Goal: Transaction & Acquisition: Book appointment/travel/reservation

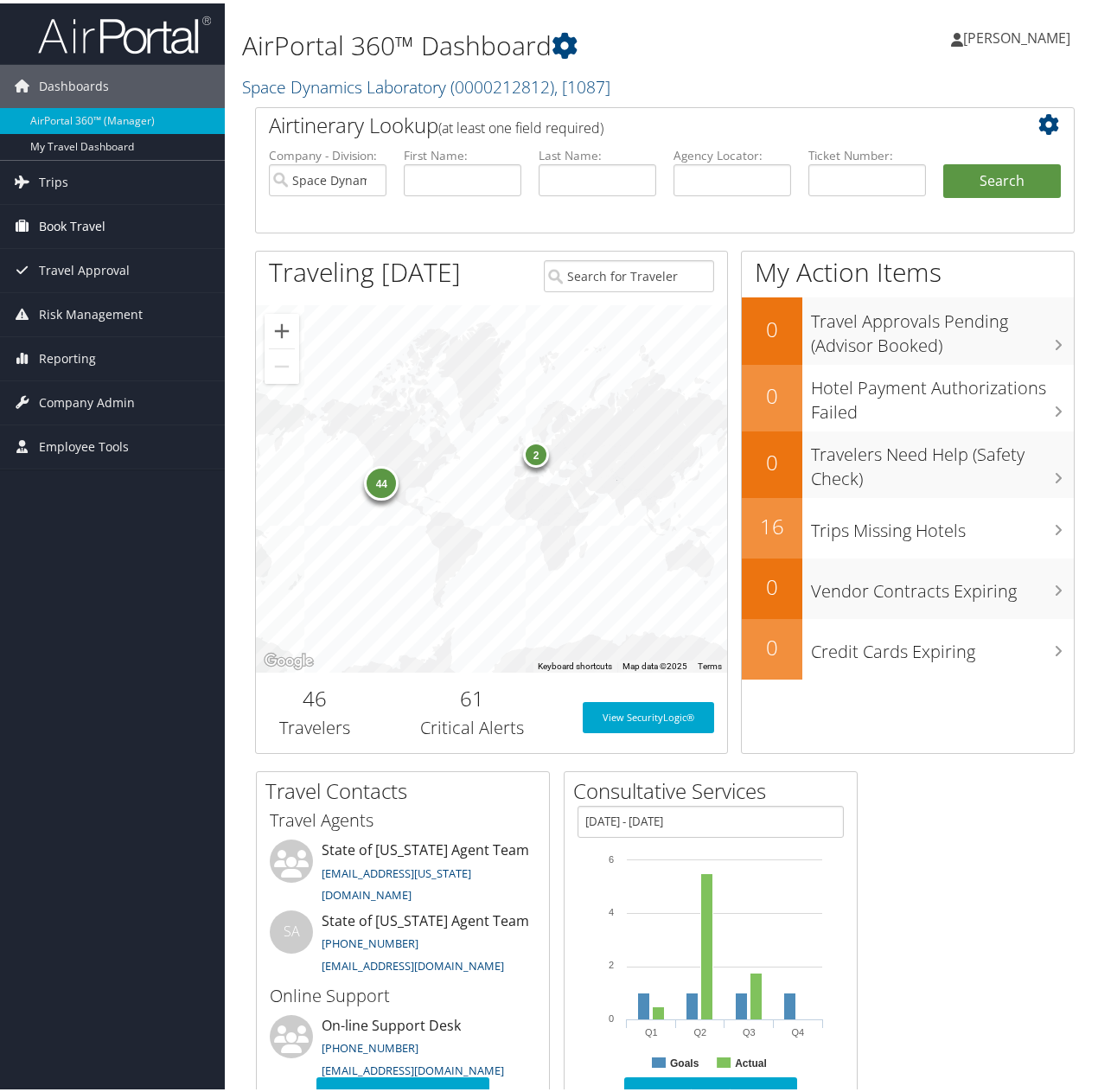
click at [66, 216] on span "Book Travel" at bounding box center [72, 223] width 66 height 43
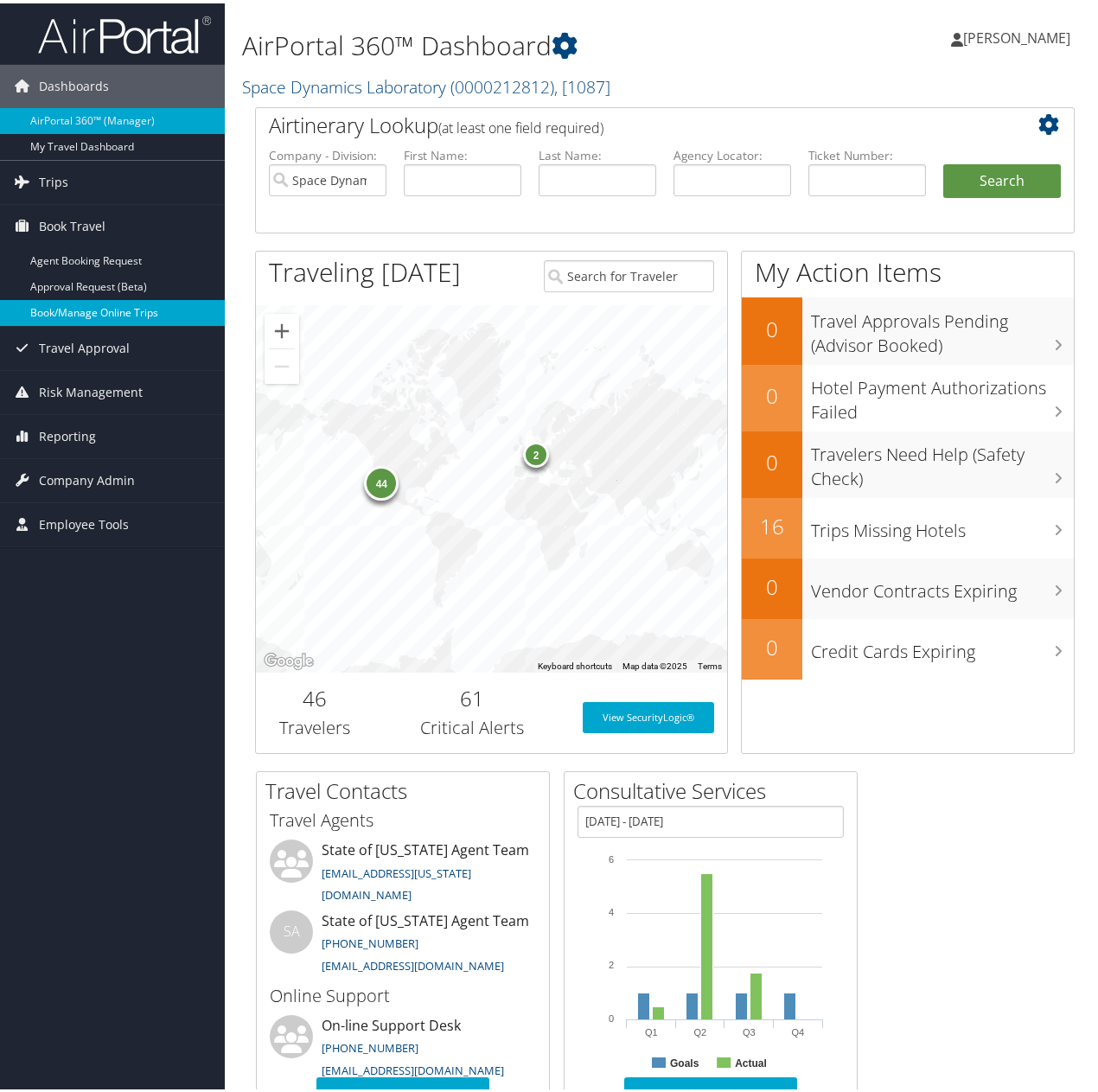
click at [83, 305] on link "Book/Manage Online Trips" at bounding box center [112, 309] width 225 height 26
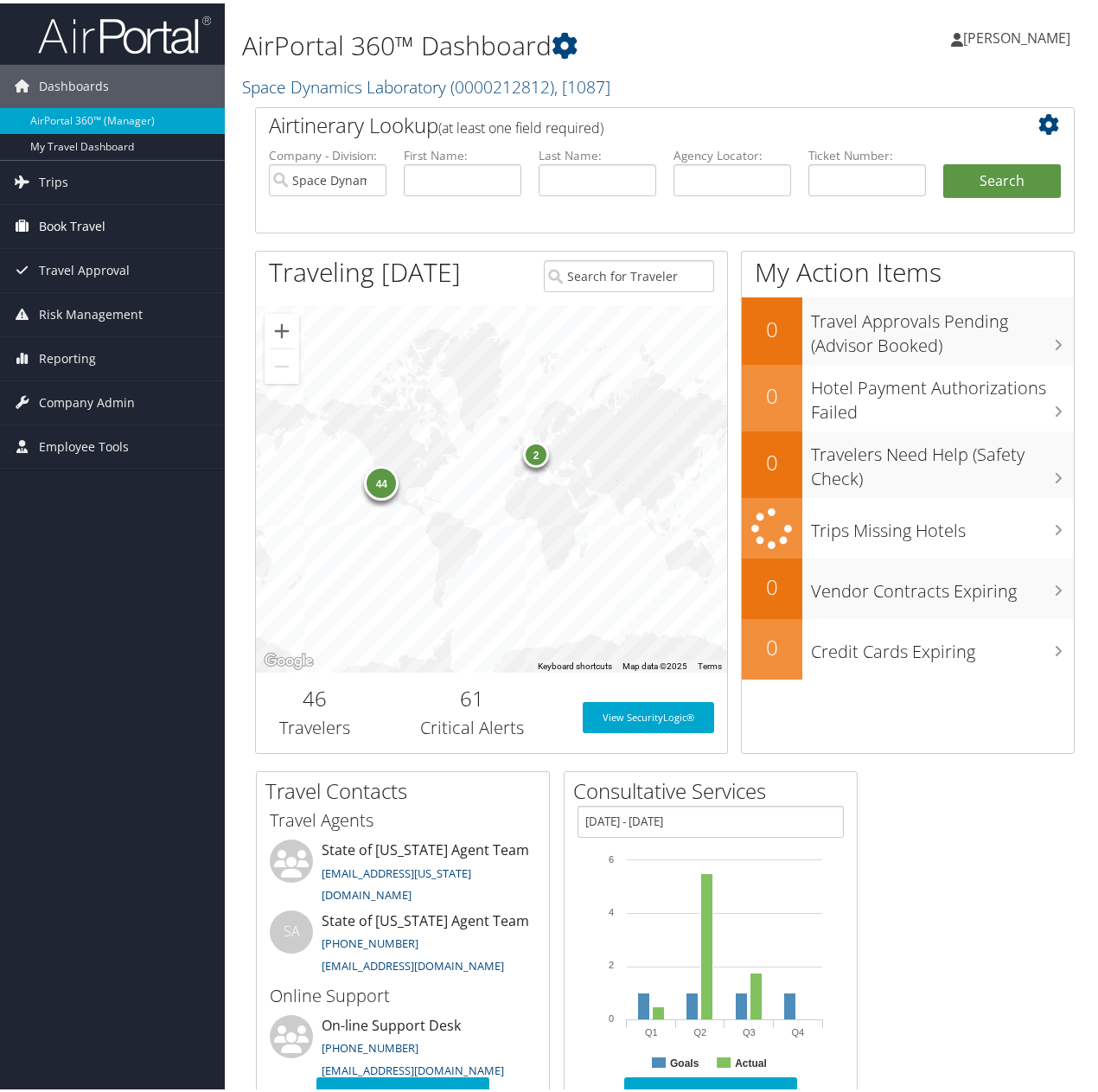
drag, startPoint x: 84, startPoint y: 219, endPoint x: 111, endPoint y: 216, distance: 27.2
click at [84, 219] on span "Book Travel" at bounding box center [72, 223] width 66 height 43
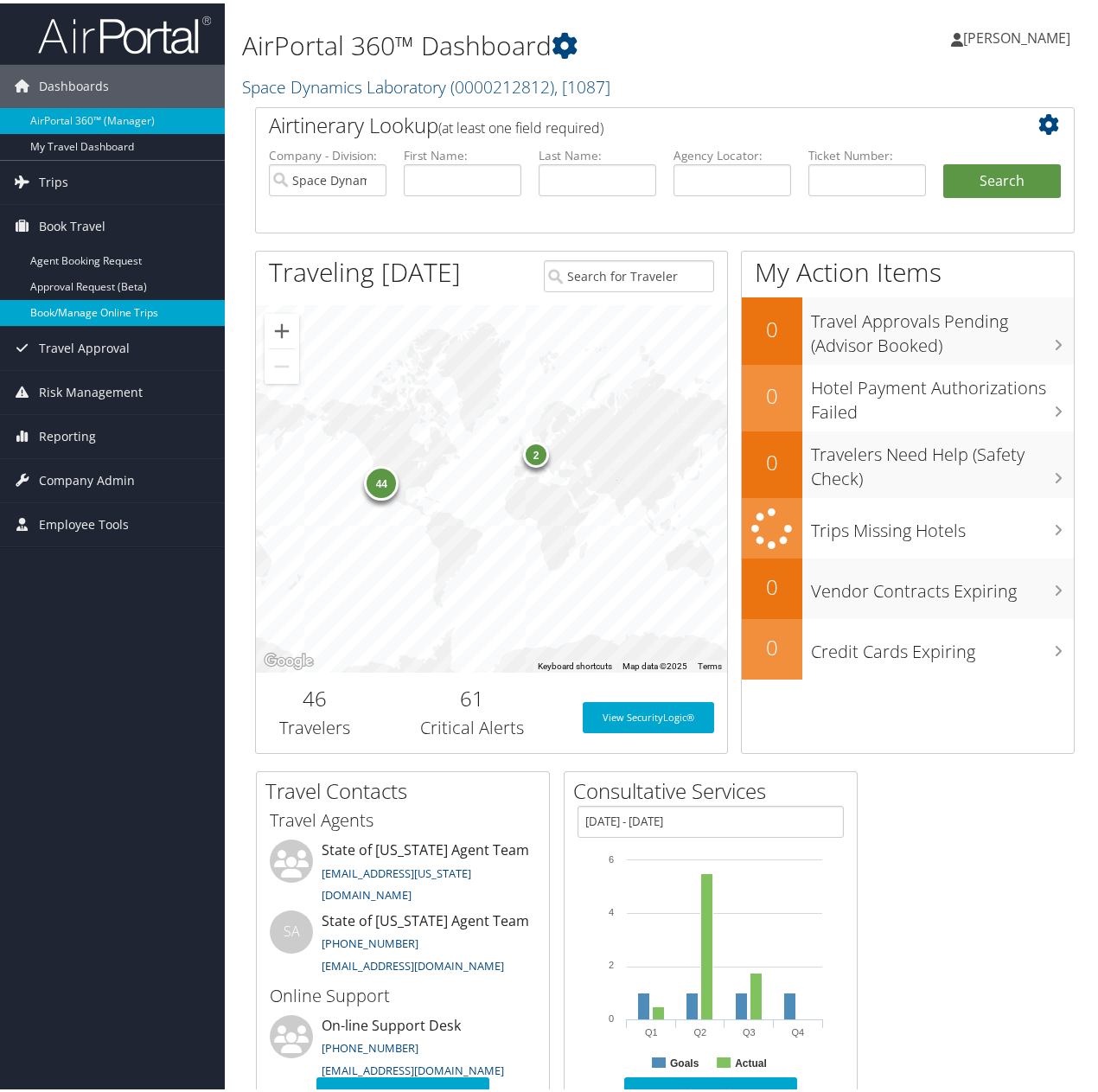
click at [112, 308] on link "Book/Manage Online Trips" at bounding box center [112, 309] width 225 height 26
